Goal: Task Accomplishment & Management: Use online tool/utility

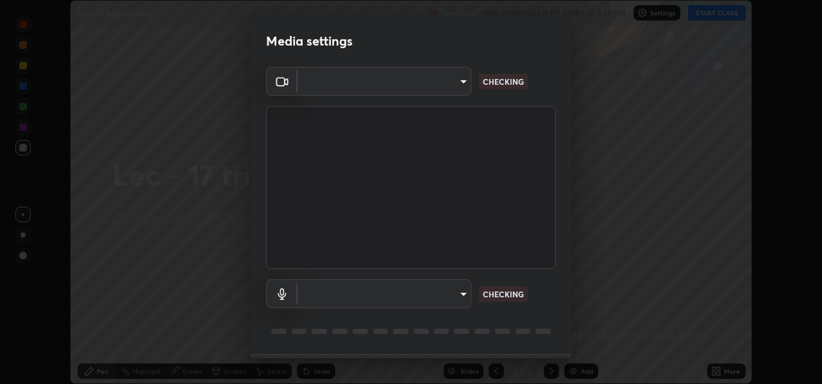
scroll to position [37, 0]
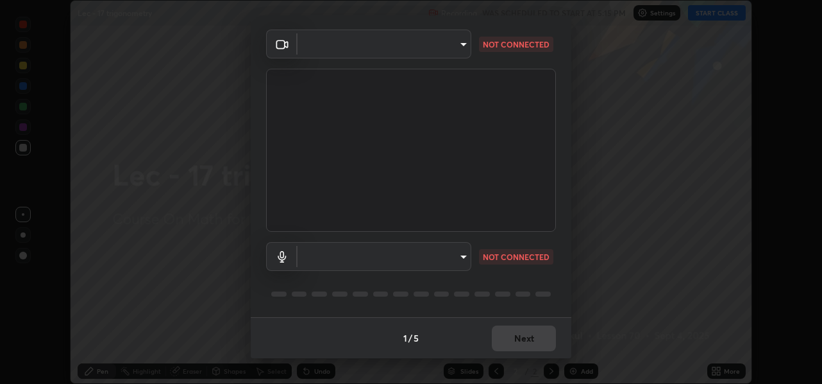
type input "78e73baf3d63bceb4c45423e3c658d9595c8caa1ee6d34b79bc6d5c79dc82097"
type input "default"
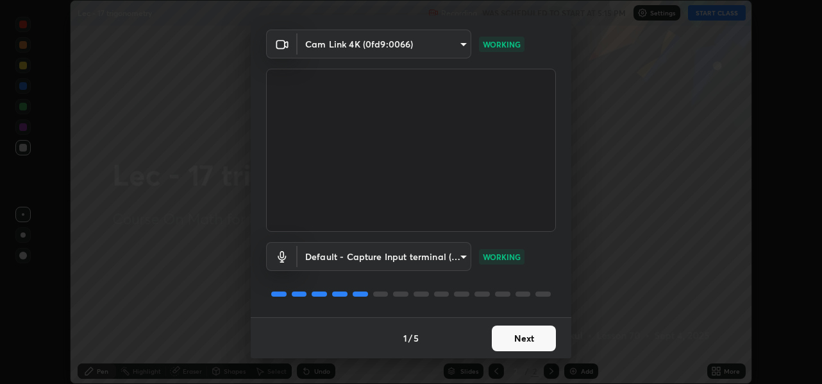
click at [518, 342] on button "Next" at bounding box center [524, 338] width 64 height 26
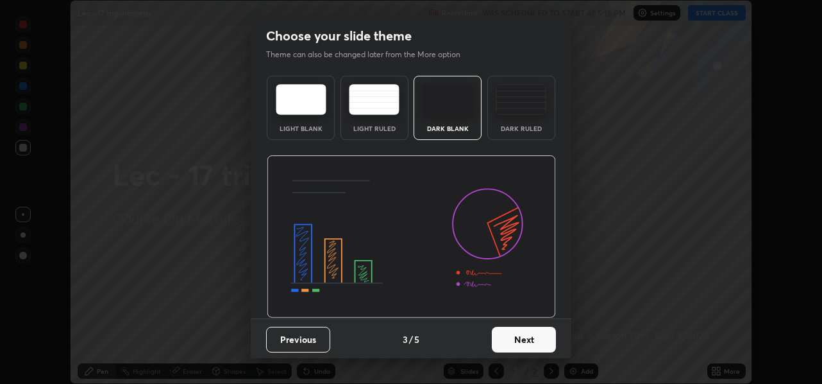
click at [517, 339] on button "Next" at bounding box center [524, 339] width 64 height 26
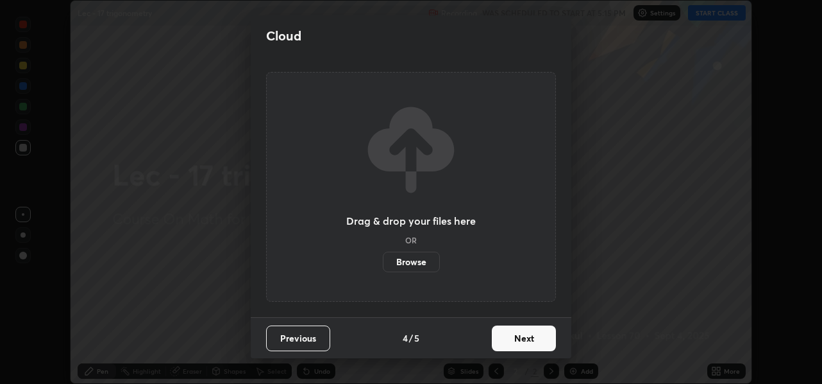
click at [516, 337] on button "Next" at bounding box center [524, 338] width 64 height 26
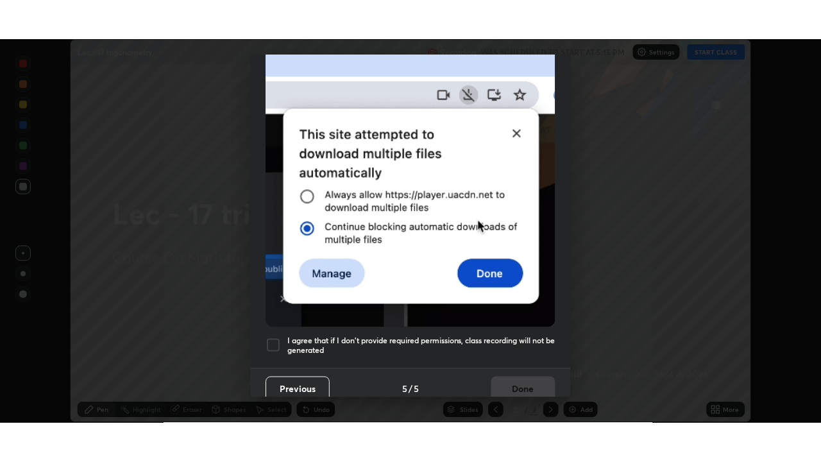
scroll to position [299, 0]
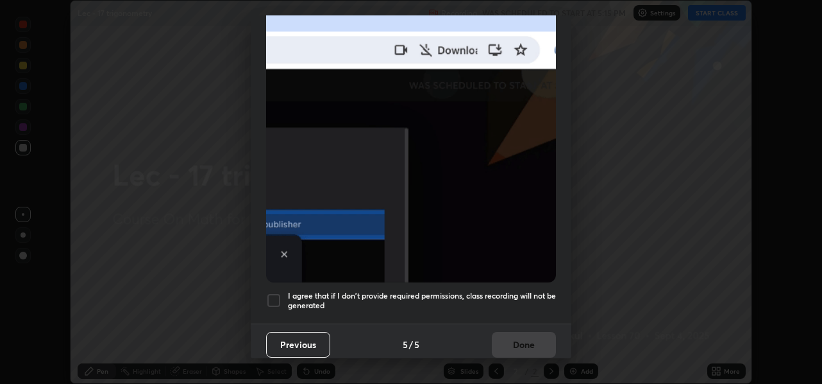
click at [492, 291] on h5 "I agree that if I don't provide required permissions, class recording will not …" at bounding box center [422, 301] width 268 height 20
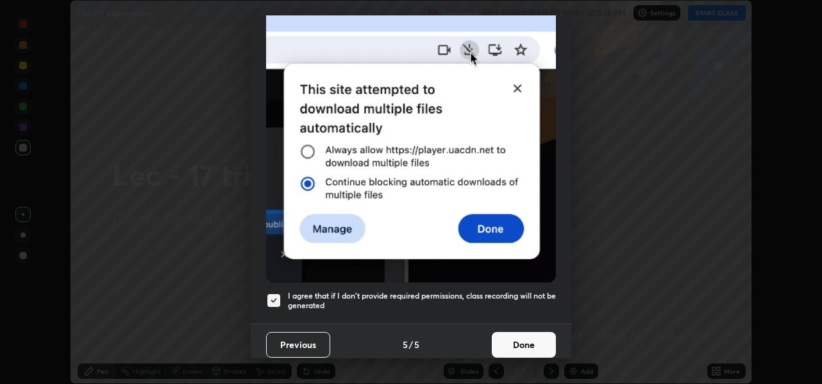
click at [500, 336] on button "Done" at bounding box center [524, 345] width 64 height 26
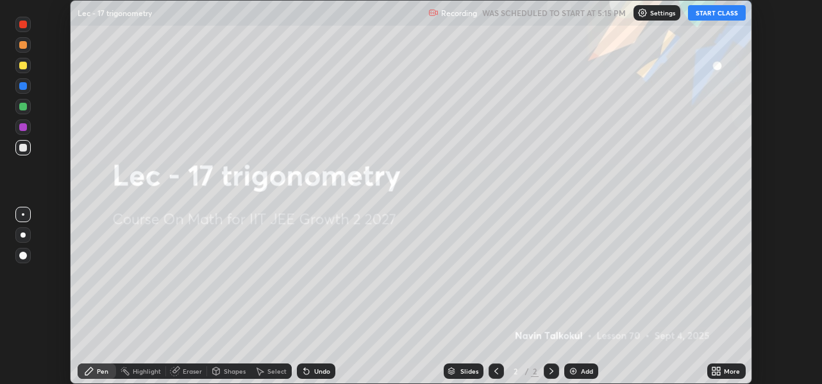
click at [718, 15] on button "START CLASS" at bounding box center [717, 12] width 58 height 15
click at [714, 367] on icon at bounding box center [714, 368] width 3 height 3
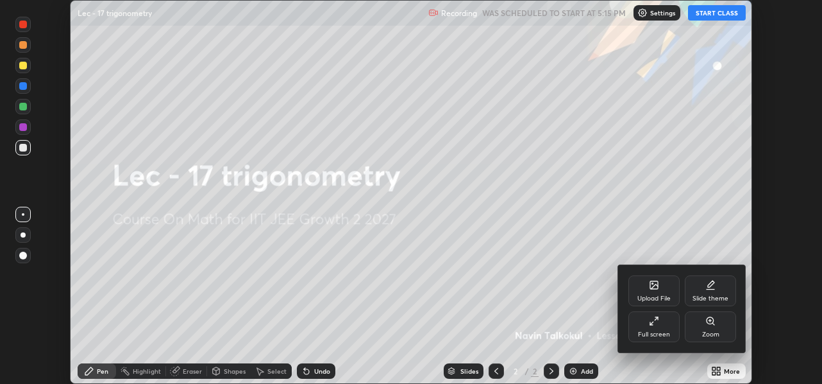
click at [668, 332] on div "Full screen" at bounding box center [654, 334] width 32 height 6
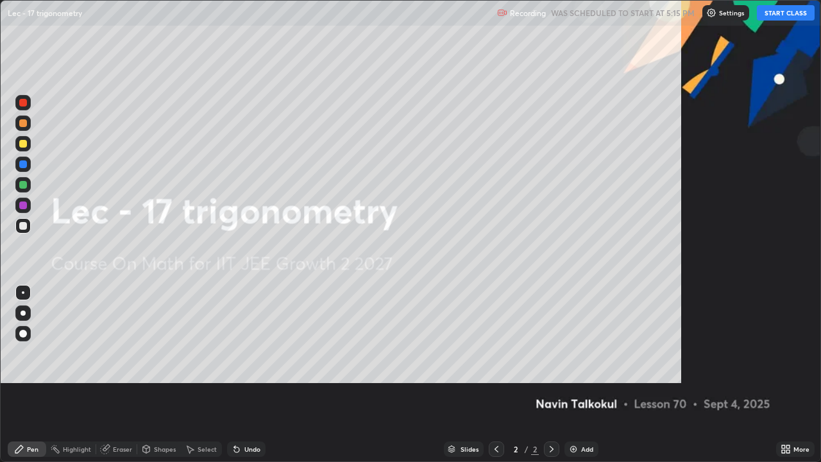
scroll to position [462, 821]
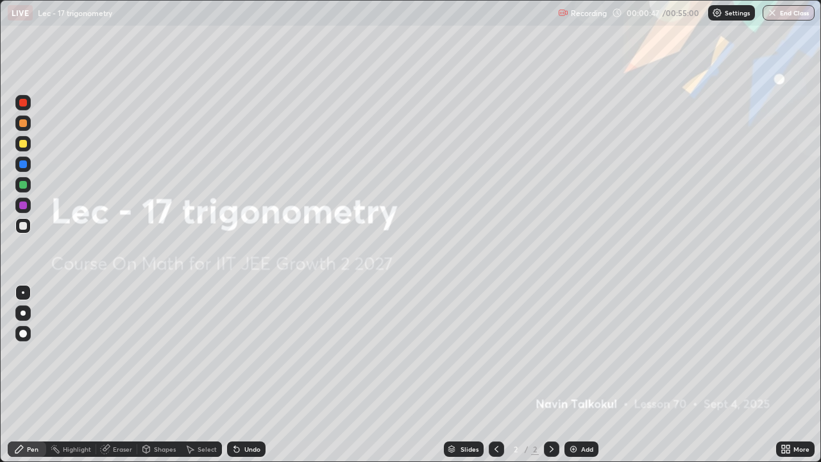
click at [574, 383] on img at bounding box center [573, 449] width 10 height 10
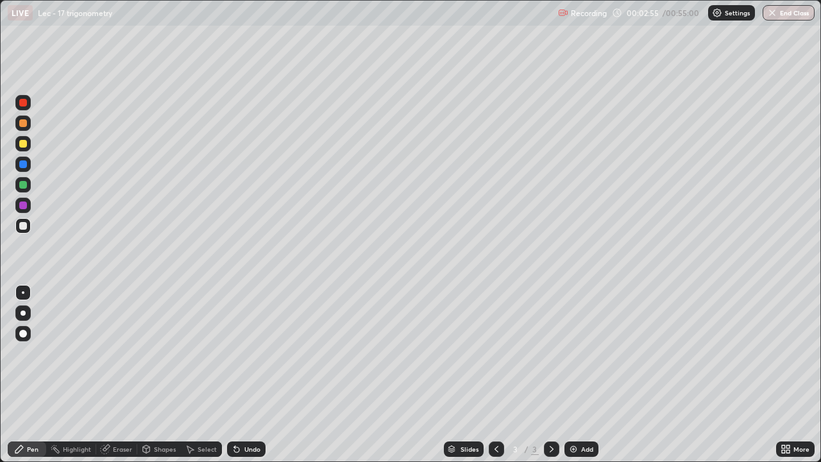
click at [239, 383] on icon at bounding box center [237, 449] width 10 height 10
click at [244, 383] on div "Undo" at bounding box center [252, 449] width 16 height 6
click at [577, 383] on div "Add" at bounding box center [581, 448] width 34 height 15
click at [497, 383] on icon at bounding box center [496, 449] width 10 height 10
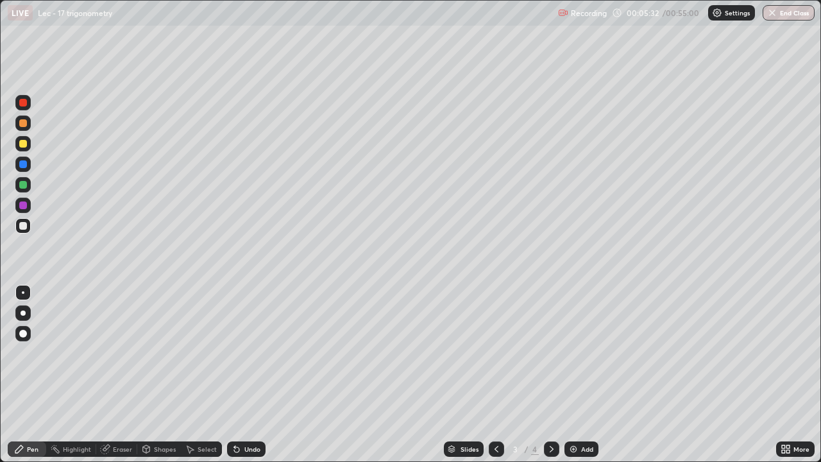
click at [548, 383] on div at bounding box center [551, 448] width 15 height 15
click at [80, 383] on div "Highlight" at bounding box center [77, 449] width 28 height 6
click at [115, 383] on div "Eraser" at bounding box center [122, 449] width 19 height 6
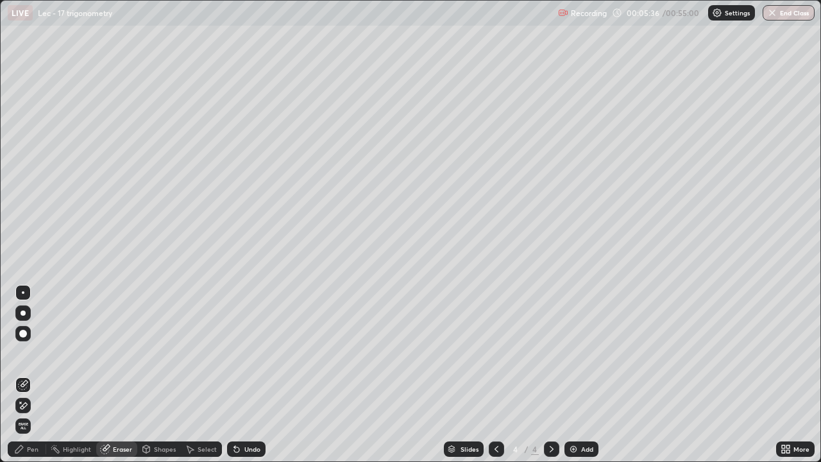
click at [38, 383] on div "Pen" at bounding box center [33, 449] width 12 height 6
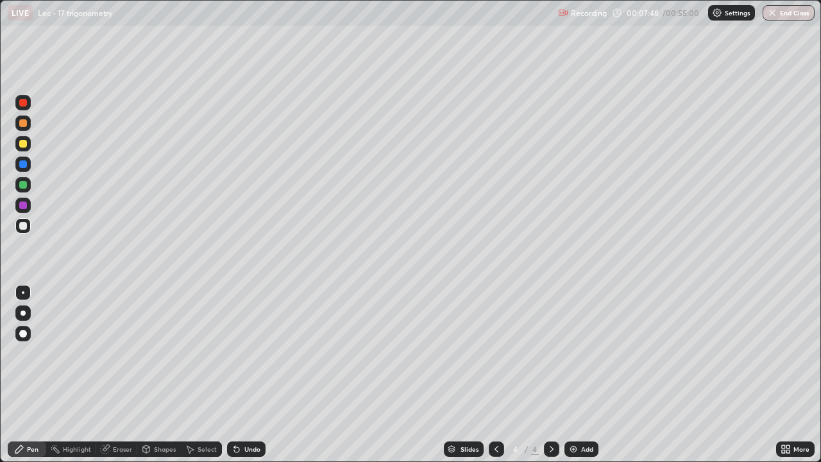
click at [495, 383] on icon at bounding box center [496, 449] width 10 height 10
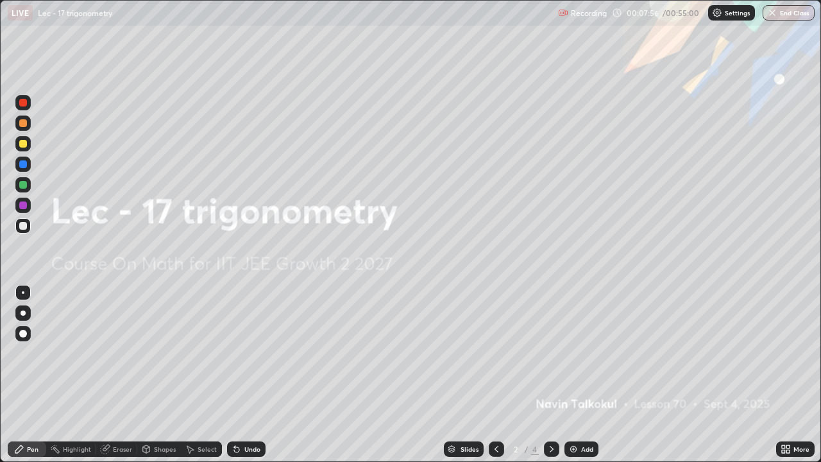
click at [548, 383] on icon at bounding box center [551, 449] width 10 height 10
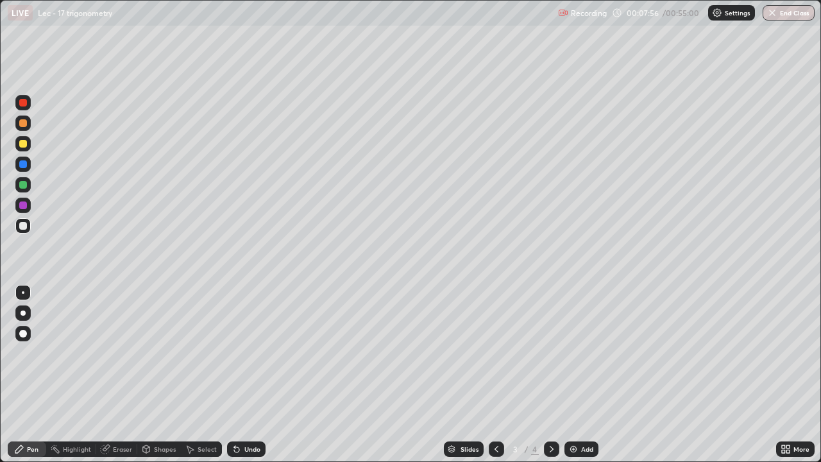
click at [550, 383] on icon at bounding box center [551, 449] width 10 height 10
click at [205, 383] on div "Select" at bounding box center [207, 449] width 19 height 6
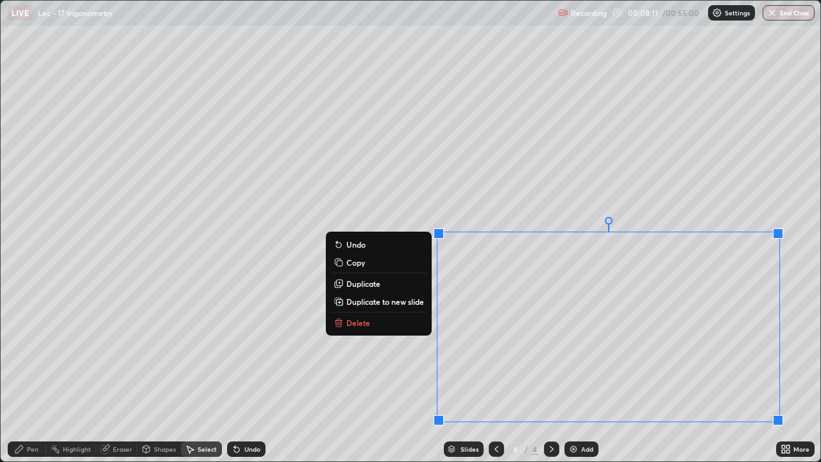
click at [668, 203] on div "0 ° Undo Copy Duplicate Duplicate to new slide Delete" at bounding box center [411, 231] width 820 height 460
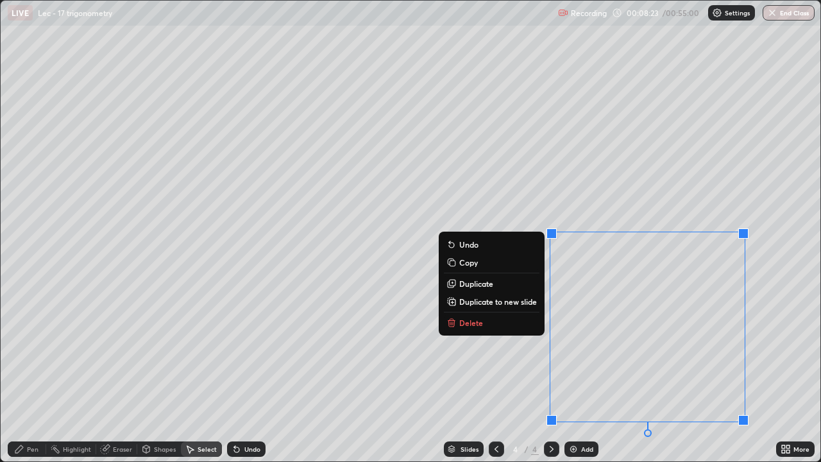
click at [28, 383] on div "Pen" at bounding box center [33, 449] width 12 height 6
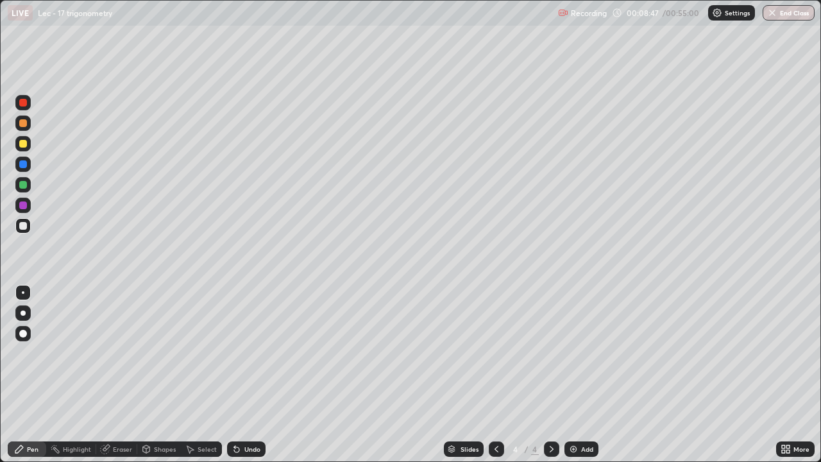
click at [124, 383] on div "Eraser" at bounding box center [122, 449] width 19 height 6
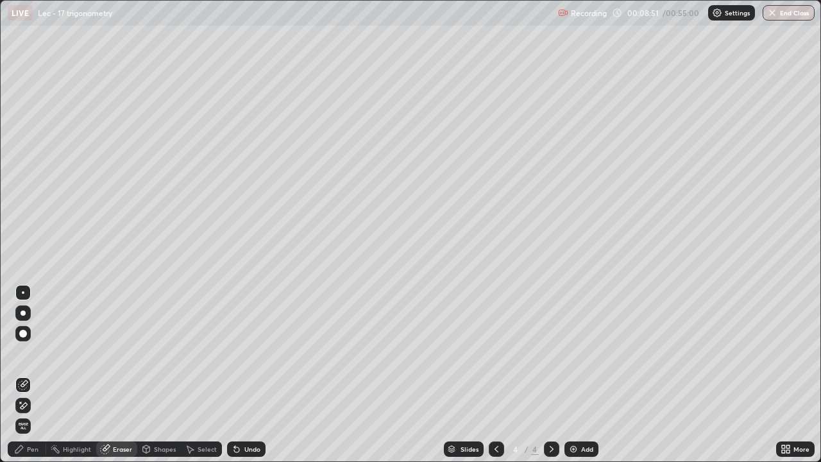
click at [248, 383] on div "Undo" at bounding box center [252, 449] width 16 height 6
click at [246, 383] on div "Undo" at bounding box center [252, 449] width 16 height 6
click at [244, 383] on div "Undo" at bounding box center [252, 449] width 16 height 6
click at [242, 383] on div "Undo" at bounding box center [246, 448] width 38 height 15
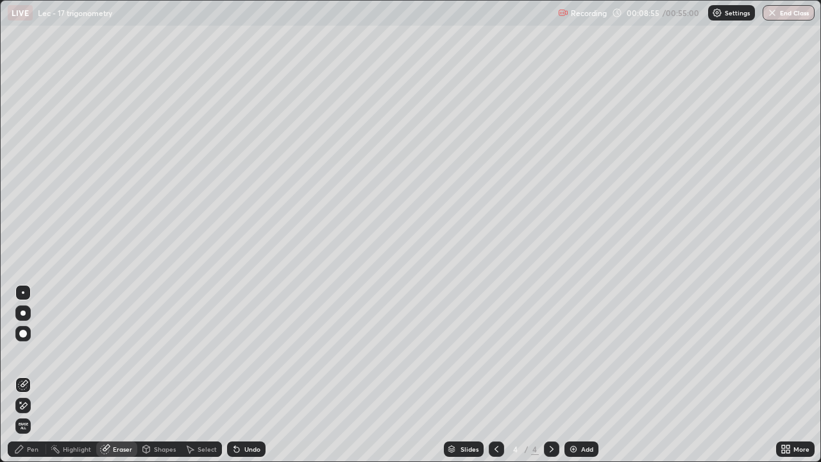
click at [33, 383] on div "Pen" at bounding box center [33, 449] width 12 height 6
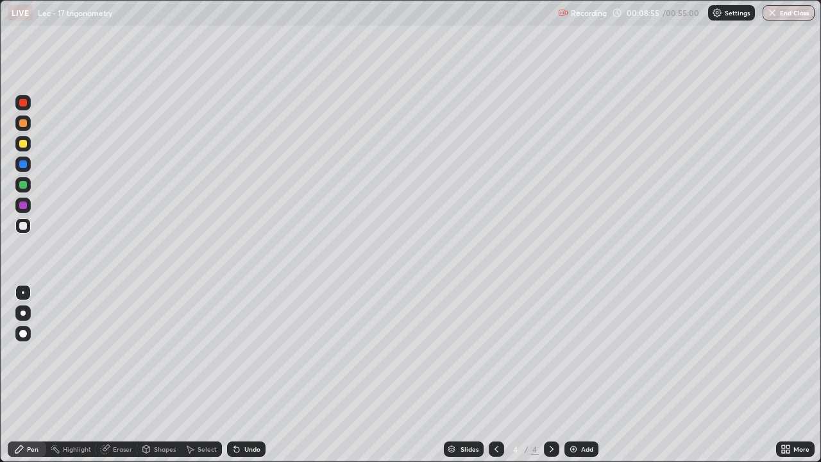
click at [117, 383] on div "Eraser" at bounding box center [122, 449] width 19 height 6
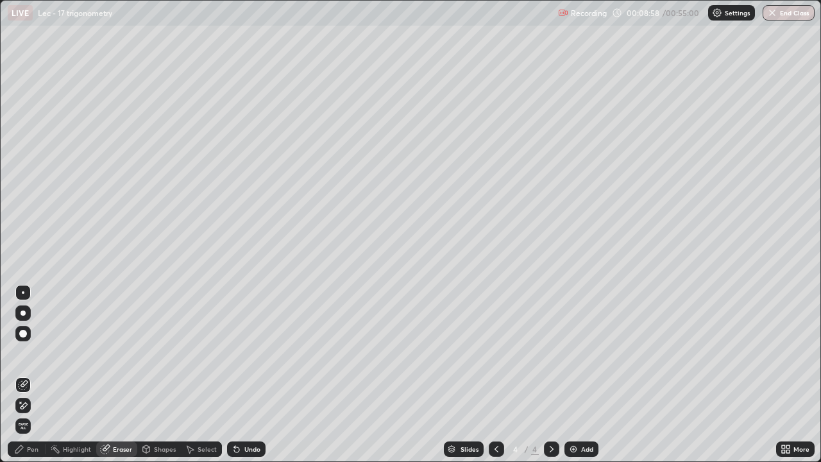
click at [30, 383] on div "Pen" at bounding box center [33, 449] width 12 height 6
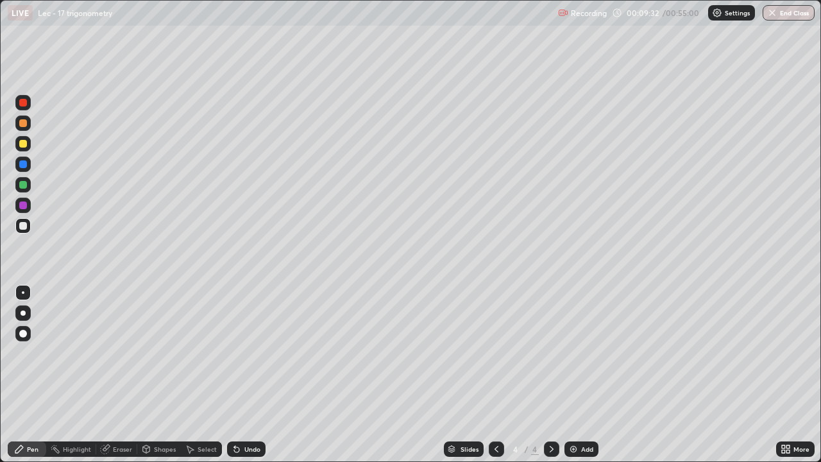
click at [496, 383] on icon at bounding box center [496, 449] width 10 height 10
click at [550, 383] on icon at bounding box center [551, 449] width 10 height 10
click at [493, 383] on icon at bounding box center [496, 449] width 10 height 10
click at [550, 383] on div at bounding box center [551, 448] width 15 height 15
click at [573, 383] on img at bounding box center [573, 449] width 10 height 10
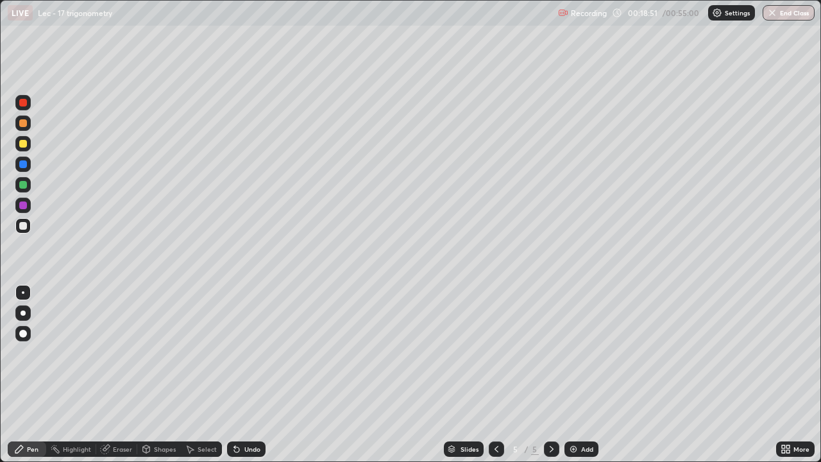
click at [123, 383] on div "Eraser" at bounding box center [122, 449] width 19 height 6
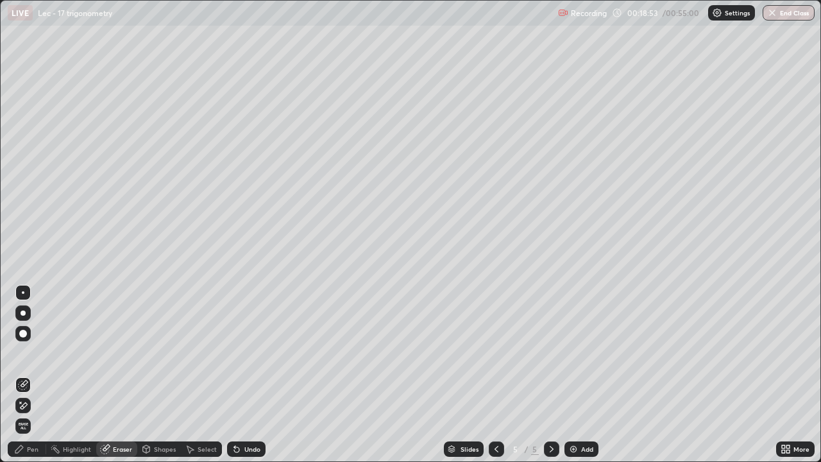
click at [39, 383] on div "Pen" at bounding box center [27, 448] width 38 height 15
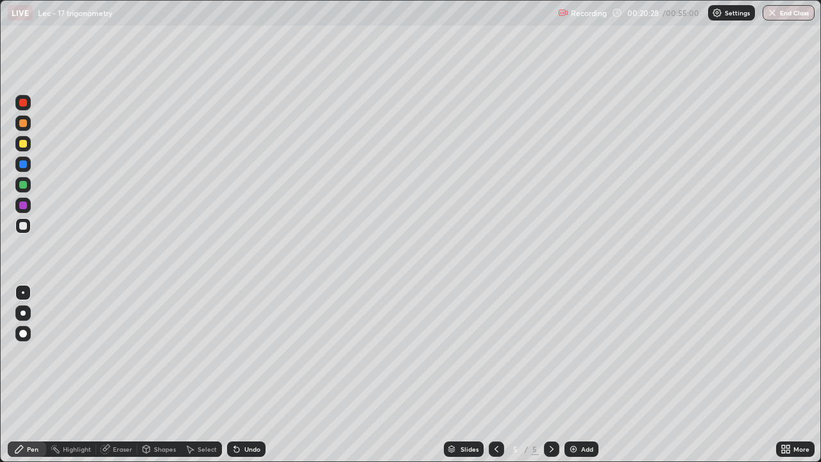
click at [248, 383] on div "Undo" at bounding box center [252, 449] width 16 height 6
click at [245, 383] on div "Undo" at bounding box center [252, 449] width 16 height 6
click at [244, 383] on div "Undo" at bounding box center [252, 449] width 16 height 6
click at [575, 383] on img at bounding box center [573, 449] width 10 height 10
click at [582, 383] on div "Add" at bounding box center [587, 449] width 12 height 6
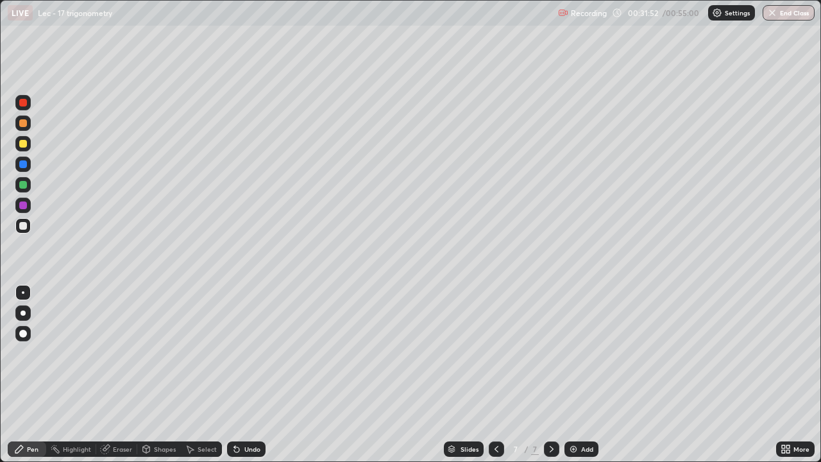
click at [119, 383] on div "Eraser" at bounding box center [122, 449] width 19 height 6
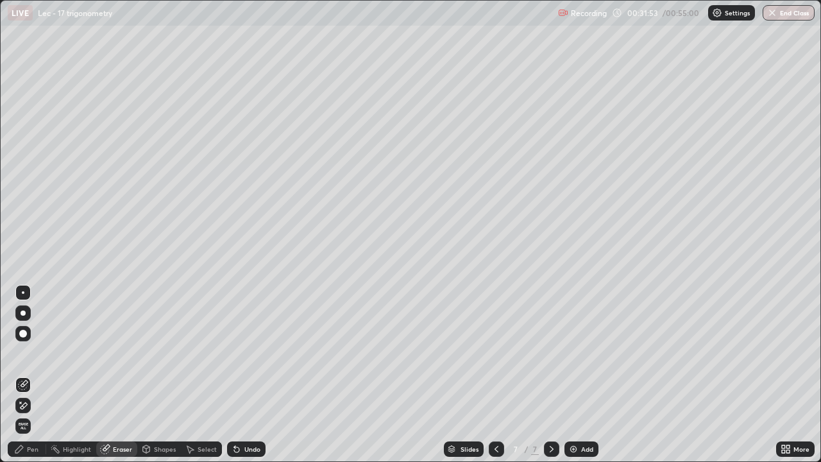
click at [38, 383] on div "Pen" at bounding box center [27, 448] width 38 height 15
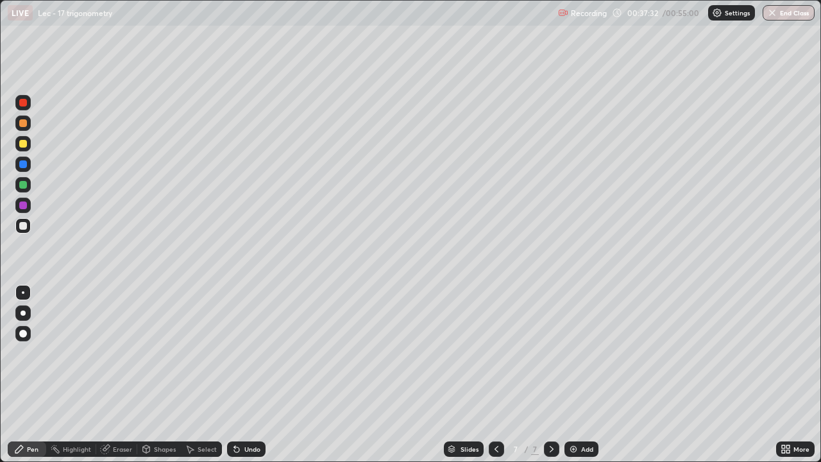
click at [127, 383] on div "Eraser" at bounding box center [122, 449] width 19 height 6
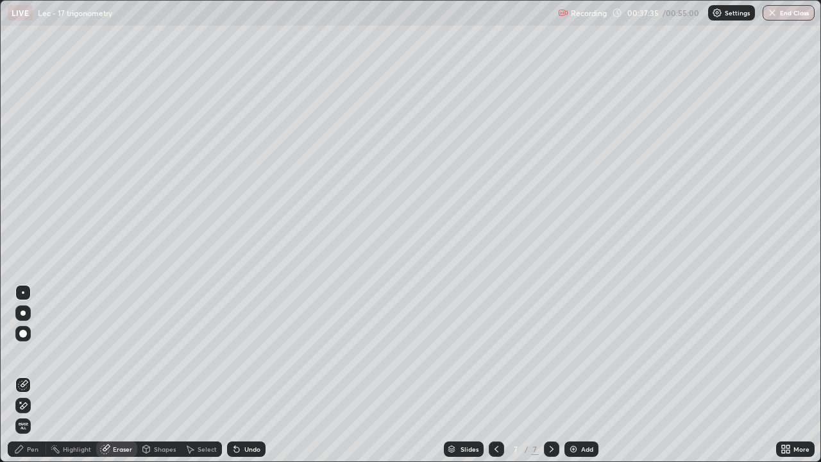
click at [242, 383] on div "Undo" at bounding box center [246, 448] width 38 height 15
click at [198, 383] on div "Select" at bounding box center [207, 449] width 19 height 6
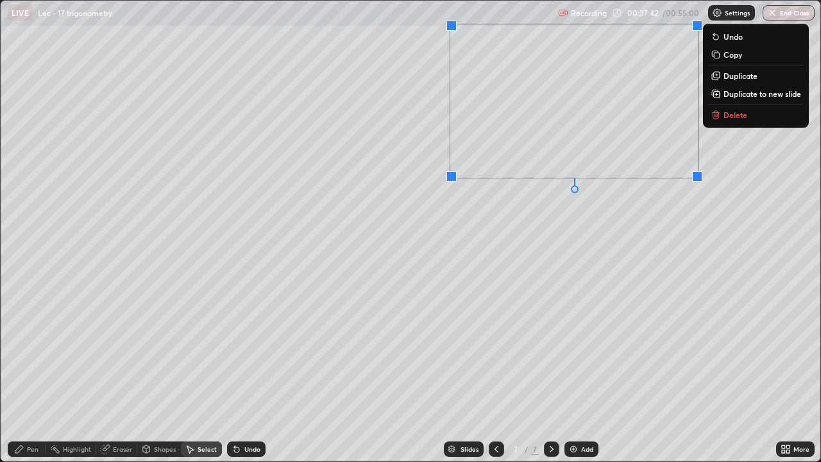
click at [33, 383] on div "Pen" at bounding box center [33, 449] width 12 height 6
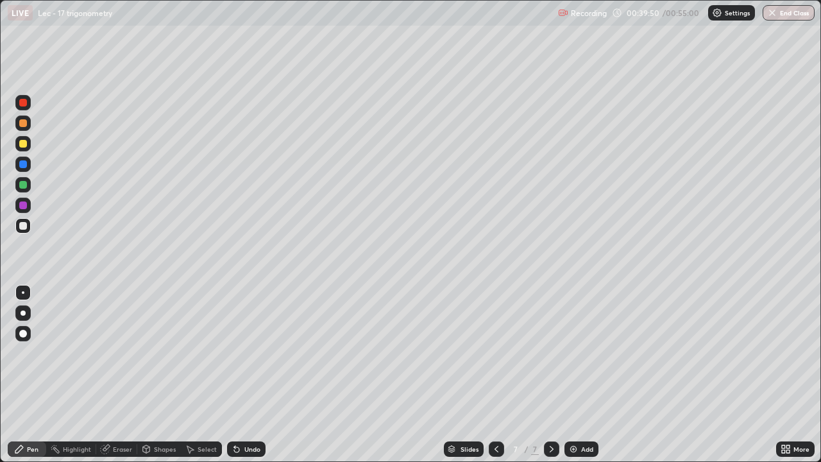
click at [784, 15] on button "End Class" at bounding box center [789, 12] width 52 height 15
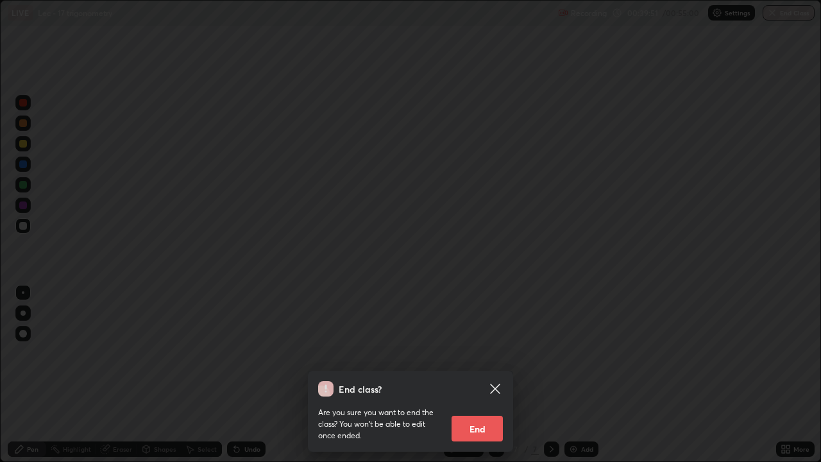
click at [489, 383] on button "End" at bounding box center [477, 429] width 51 height 26
